Goal: Task Accomplishment & Management: Manage account settings

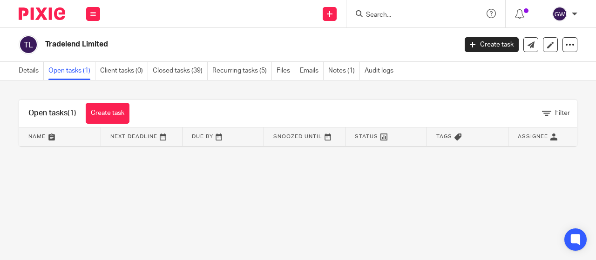
click at [379, 12] on input "Search" at bounding box center [407, 15] width 84 height 8
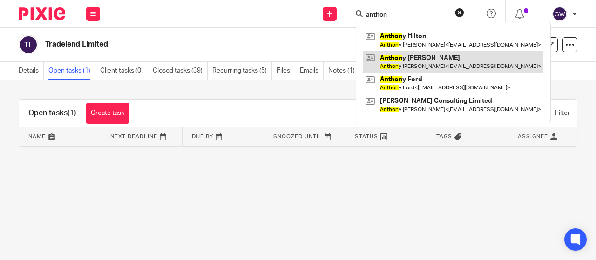
type input "anthon"
click at [385, 63] on link at bounding box center [453, 61] width 180 height 21
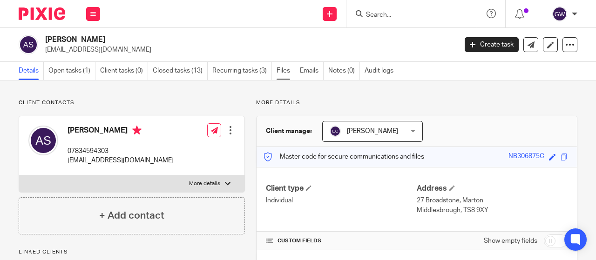
click at [282, 73] on link "Files" at bounding box center [285, 71] width 19 height 18
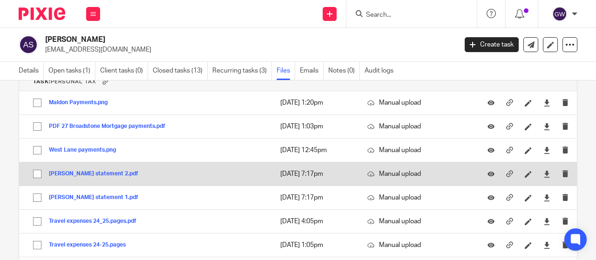
scroll to position [1815, 0]
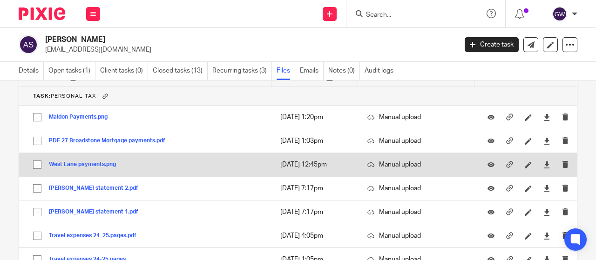
click at [72, 161] on button "West Lane payments.png" at bounding box center [86, 164] width 74 height 7
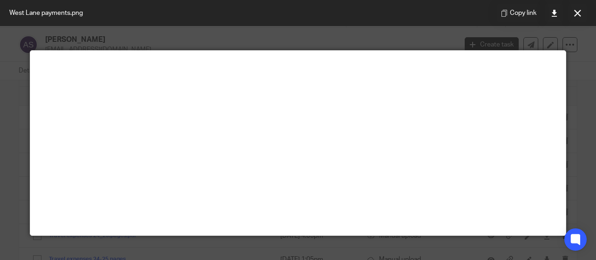
scroll to position [0, 0]
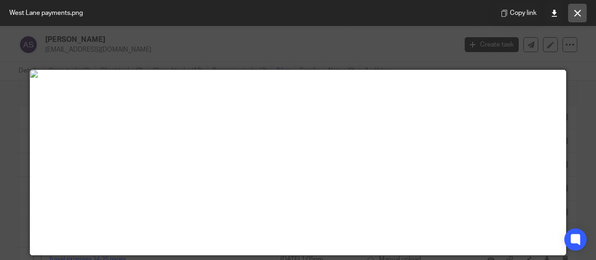
click at [577, 15] on icon at bounding box center [577, 13] width 7 height 7
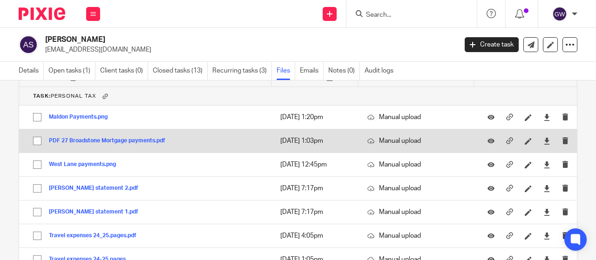
click at [114, 138] on button "PDF 27 Broadstone Mortgage payments.pdf" at bounding box center [110, 141] width 123 height 7
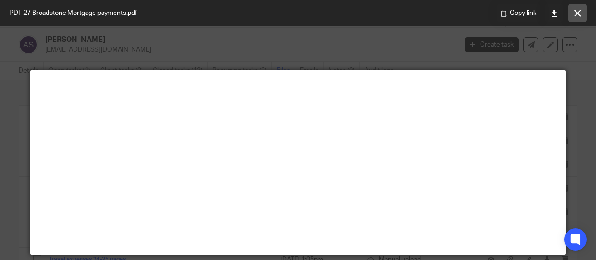
click at [580, 12] on icon at bounding box center [577, 13] width 7 height 7
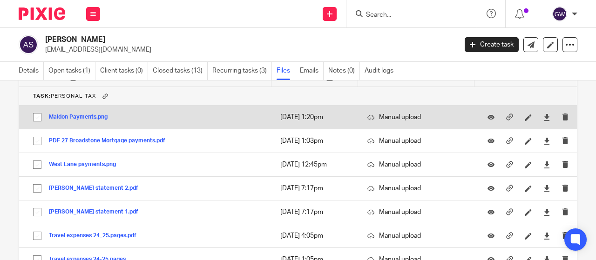
click at [82, 114] on button "Maldon Payments.png" at bounding box center [82, 117] width 66 height 7
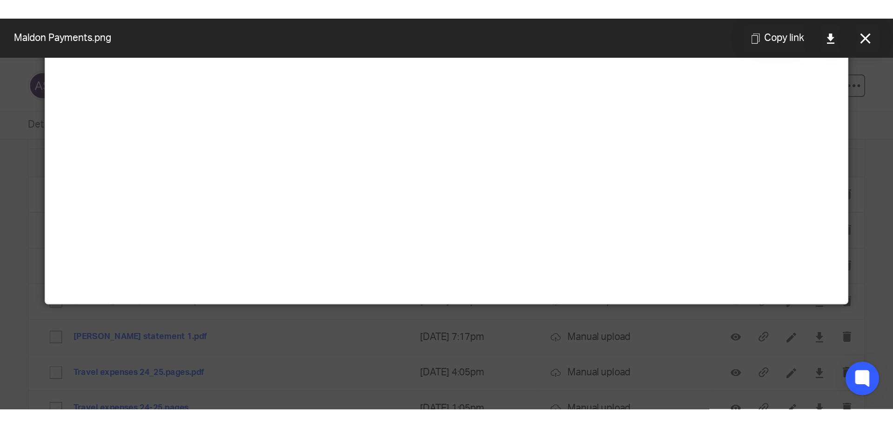
scroll to position [290, 0]
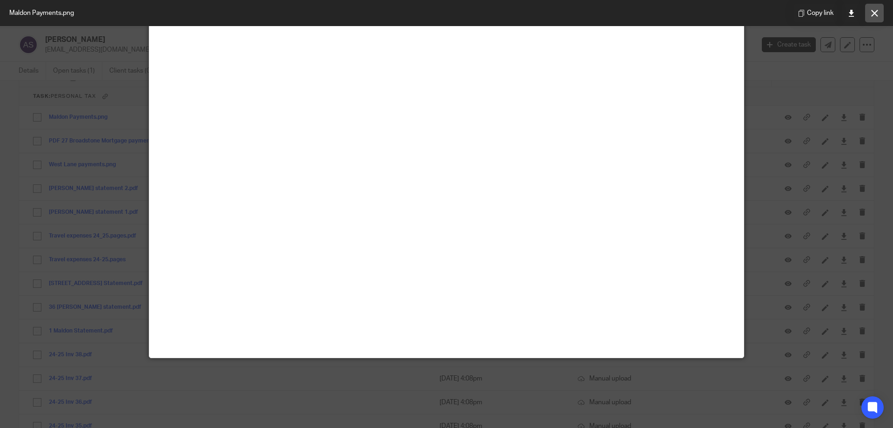
click at [595, 14] on icon at bounding box center [875, 13] width 7 height 7
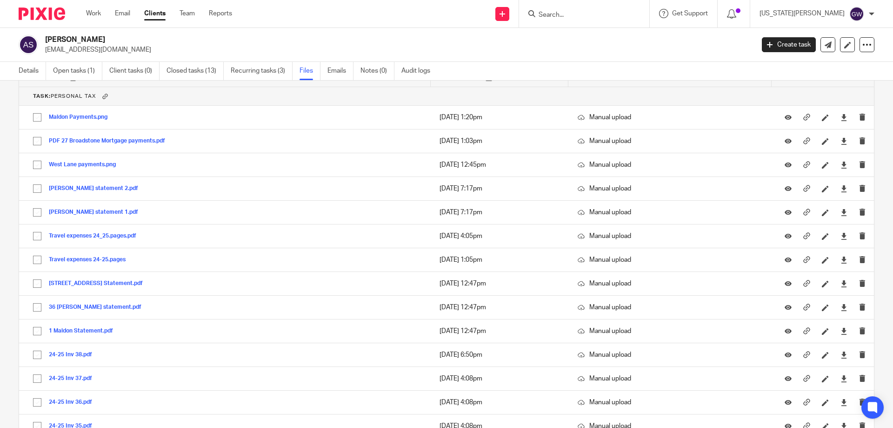
click at [594, 13] on input "Search" at bounding box center [580, 15] width 84 height 8
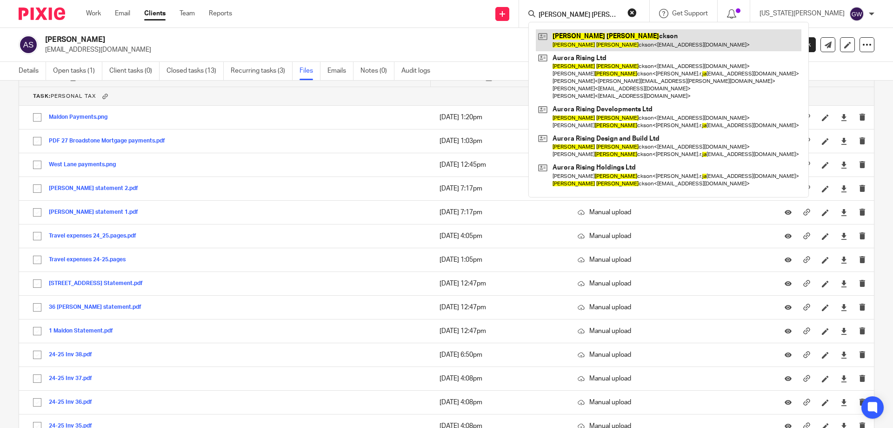
type input "karen ja"
click at [595, 45] on link at bounding box center [669, 39] width 266 height 21
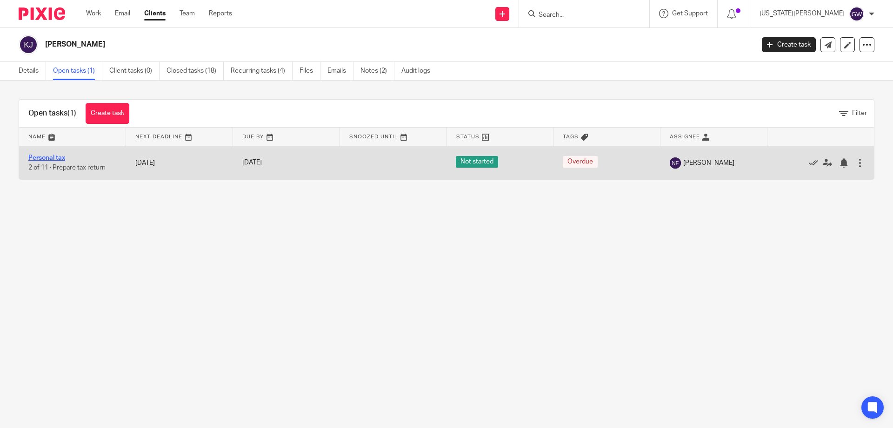
click at [42, 155] on link "Personal tax" at bounding box center [46, 157] width 37 height 7
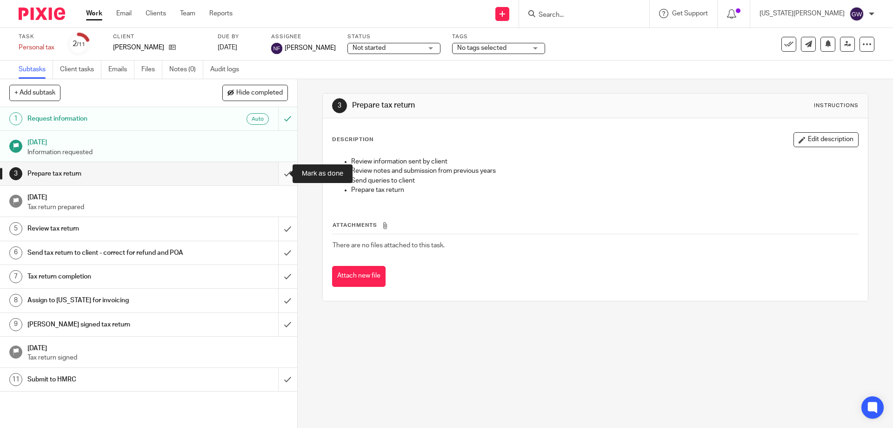
click at [275, 175] on input "submit" at bounding box center [148, 173] width 297 height 23
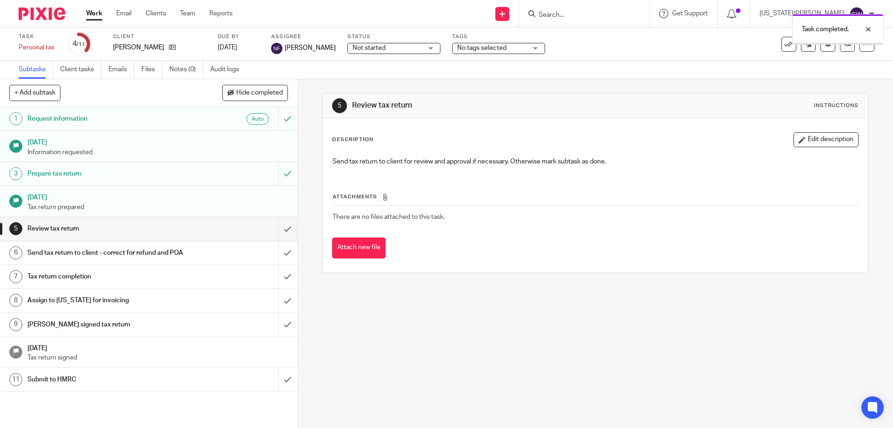
click at [276, 218] on input "submit" at bounding box center [148, 228] width 297 height 23
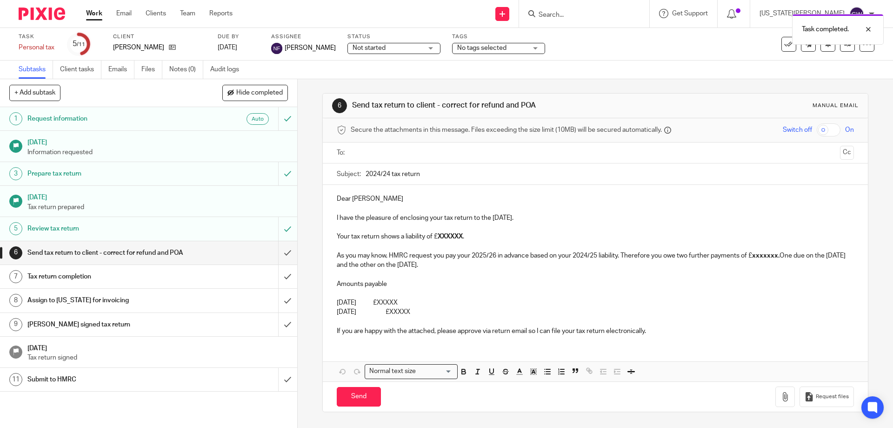
click at [369, 160] on ul at bounding box center [596, 152] width 488 height 15
click at [378, 154] on input "text" at bounding box center [595, 153] width 482 height 11
click at [386, 176] on input "2024/24 tax return" at bounding box center [610, 176] width 488 height 21
click at [388, 173] on input "2024/24 tax return" at bounding box center [610, 176] width 488 height 21
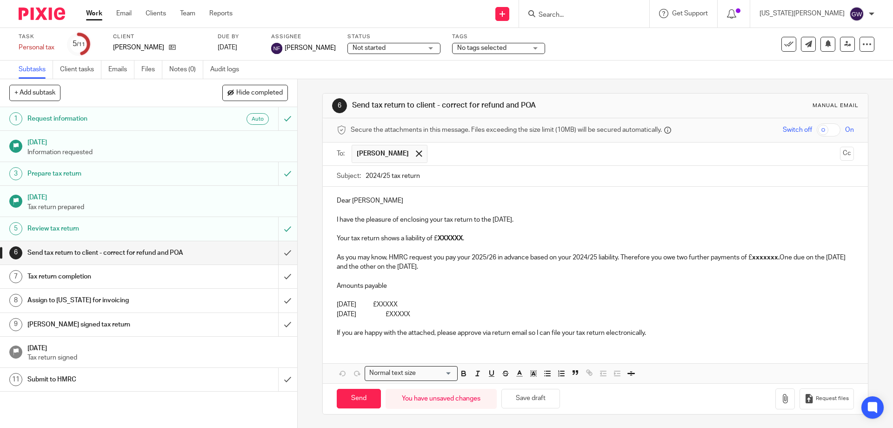
type input "2024/25 tax return"
drag, startPoint x: 439, startPoint y: 311, endPoint x: 398, endPoint y: 238, distance: 84.2
click at [398, 238] on div "Dear Karen I have the pleasure of enclosing your tax return to the 5th April 20…" at bounding box center [595, 266] width 545 height 158
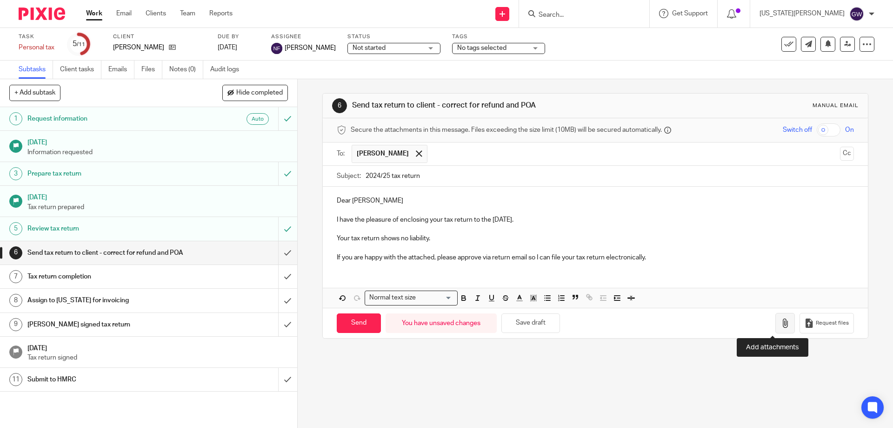
click at [781, 326] on icon "button" at bounding box center [785, 322] width 9 height 9
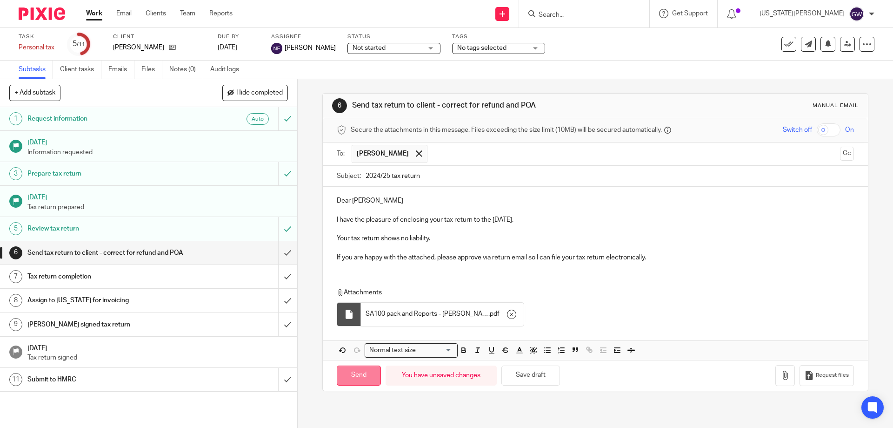
click at [361, 373] on input "Send" at bounding box center [359, 375] width 44 height 20
type input "Sent"
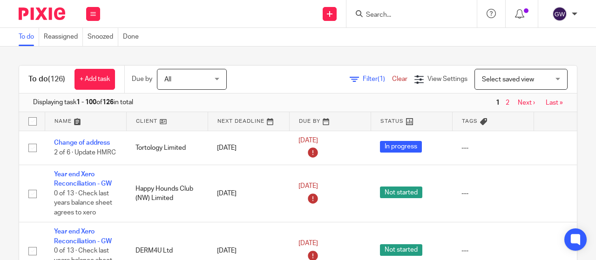
click at [374, 13] on input "Search" at bounding box center [407, 15] width 84 height 8
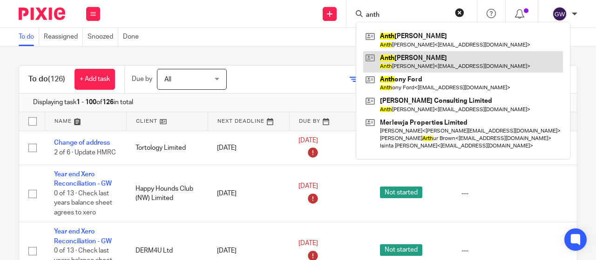
type input "anth"
click at [411, 59] on link at bounding box center [463, 61] width 200 height 21
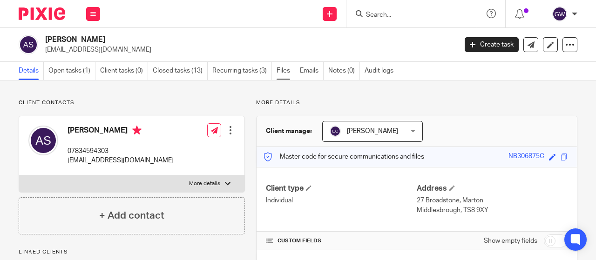
click at [288, 72] on link "Files" at bounding box center [285, 71] width 19 height 18
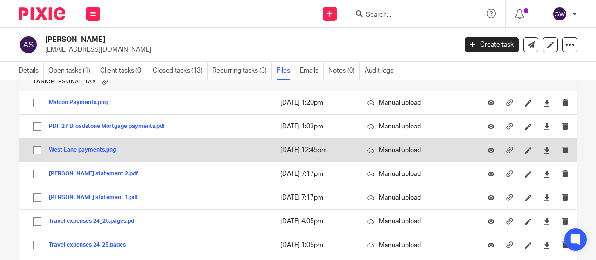
scroll to position [1815, 0]
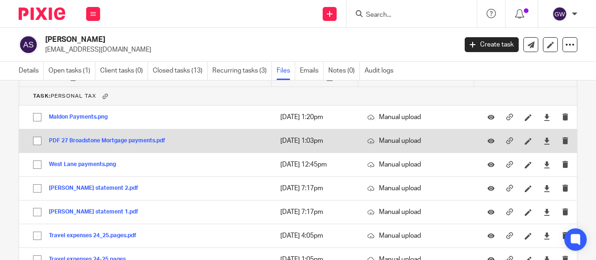
click at [161, 138] on button "PDF 27 Broadstone Mortgage payments.pdf" at bounding box center [110, 141] width 123 height 7
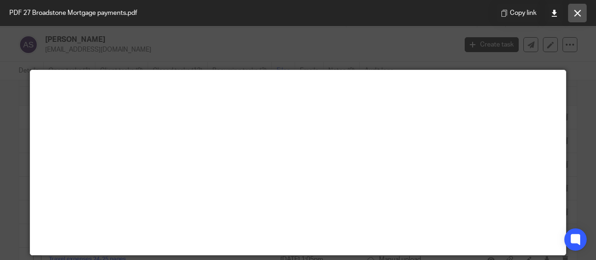
click at [576, 13] on icon at bounding box center [577, 13] width 7 height 7
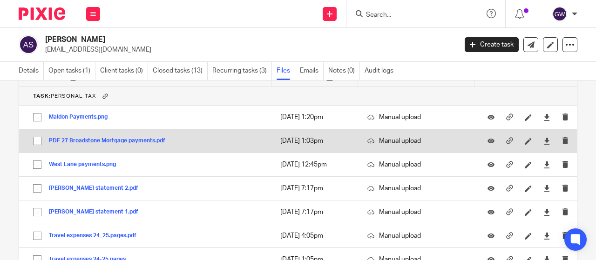
click at [115, 138] on button "PDF 27 Broadstone Mortgage payments.pdf" at bounding box center [110, 141] width 123 height 7
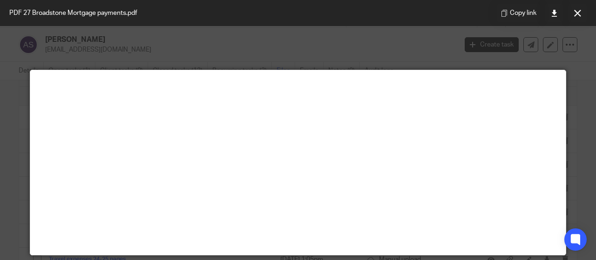
scroll to position [0, 0]
click at [571, 17] on button at bounding box center [577, 13] width 19 height 19
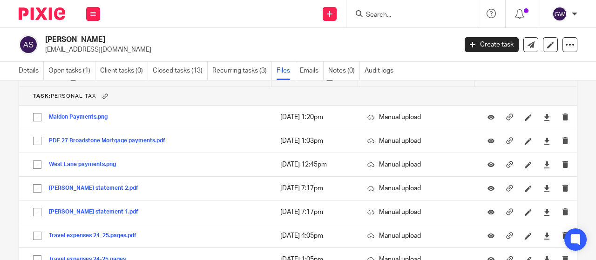
click at [375, 11] on input "Search" at bounding box center [407, 15] width 84 height 8
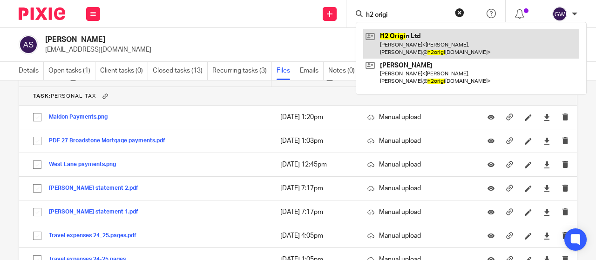
type input "h2 origi"
click at [383, 34] on link at bounding box center [471, 43] width 216 height 29
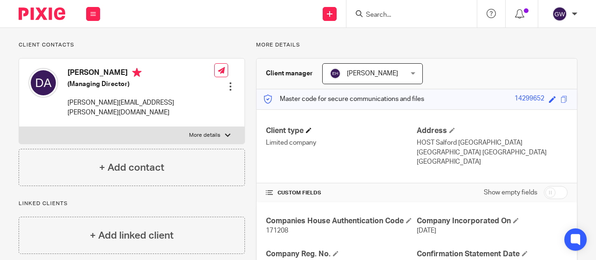
scroll to position [186, 0]
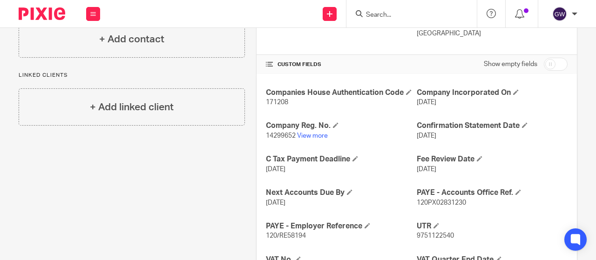
click at [276, 137] on span "14299652" at bounding box center [281, 136] width 30 height 7
copy p "14299652"
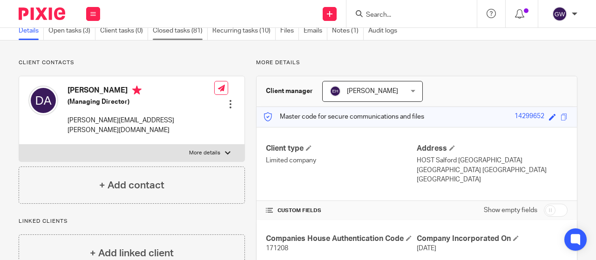
scroll to position [0, 0]
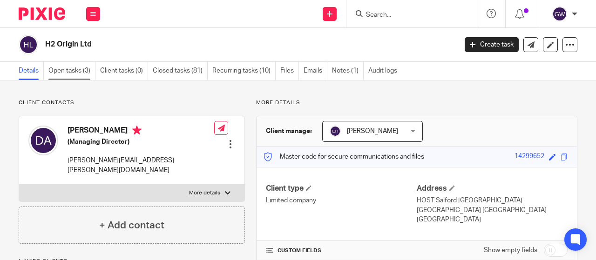
click at [80, 74] on link "Open tasks (3)" at bounding box center [71, 71] width 47 height 18
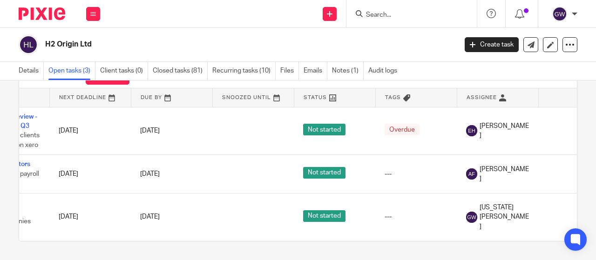
scroll to position [0, 66]
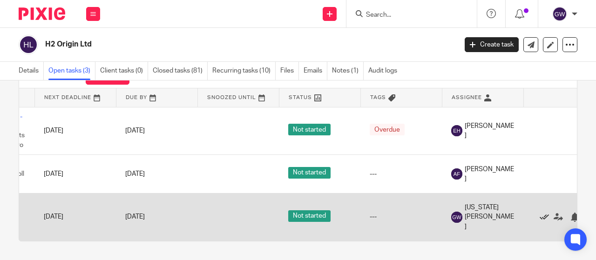
click at [543, 213] on icon at bounding box center [543, 217] width 9 height 9
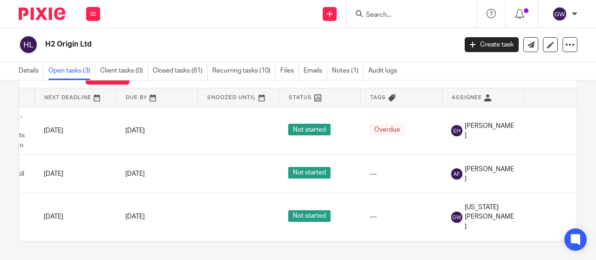
scroll to position [0, 0]
